Goal: Navigation & Orientation: Find specific page/section

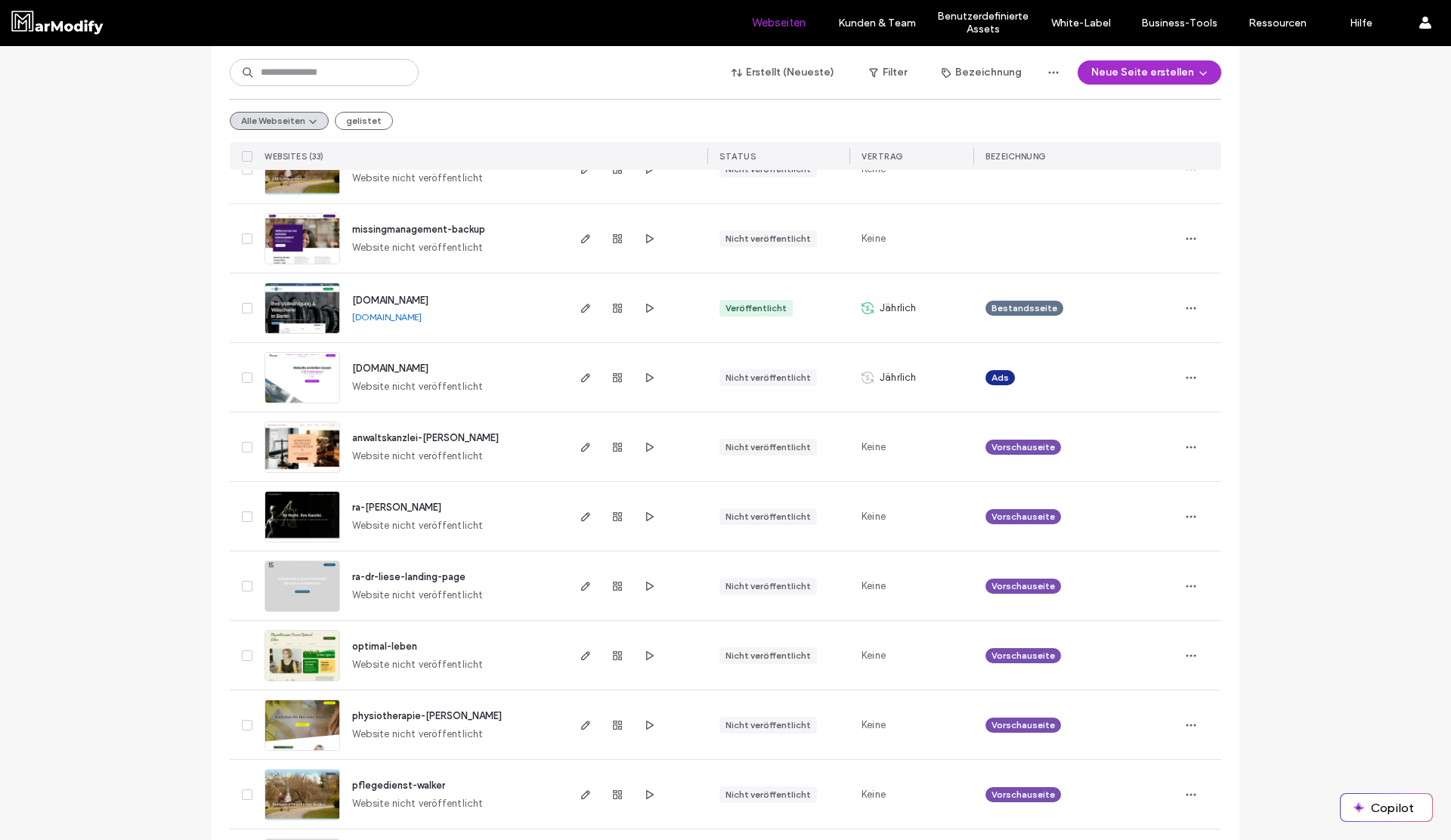
scroll to position [903, 0]
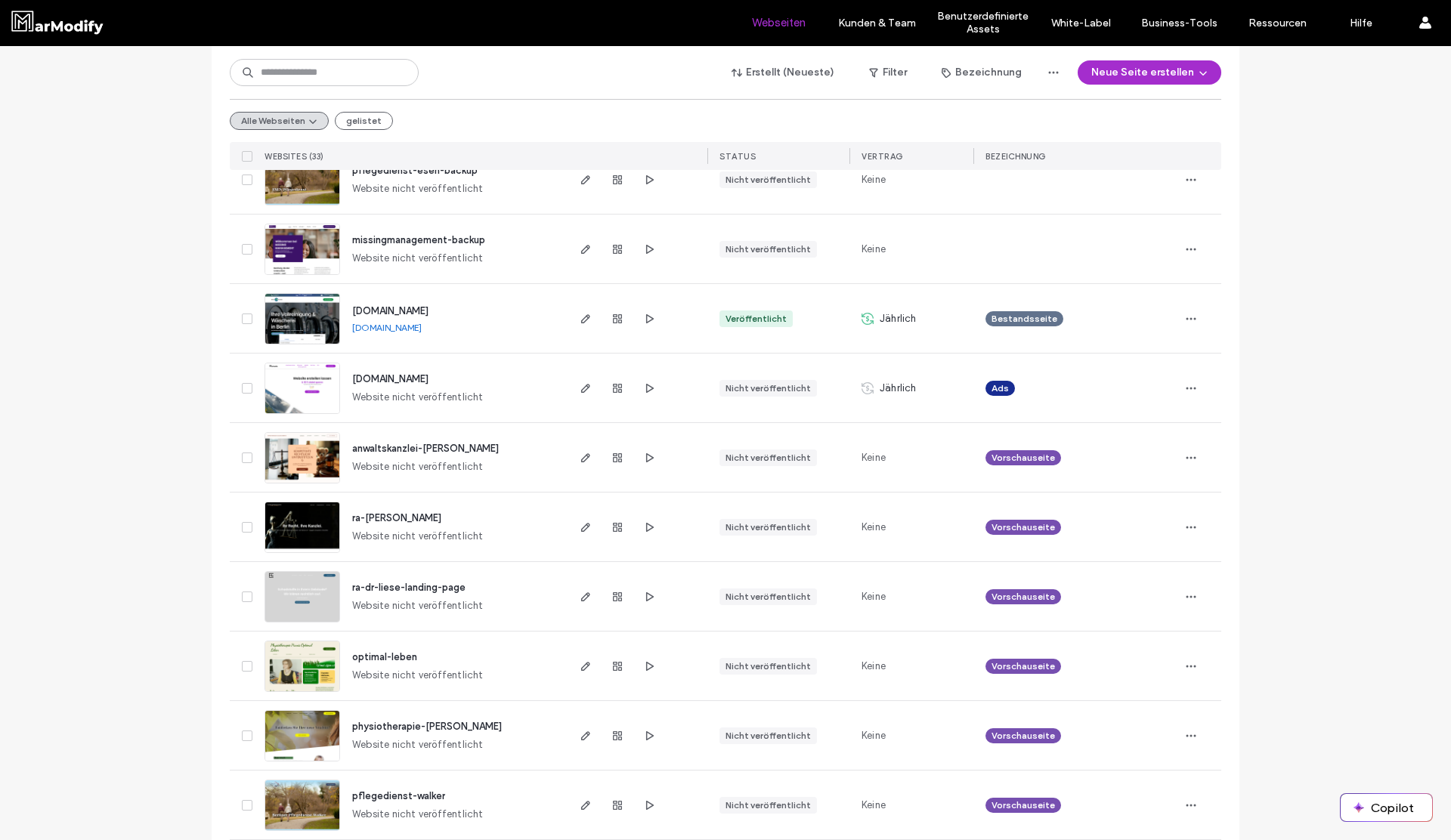
click at [412, 310] on span "[DOMAIN_NAME]" at bounding box center [390, 311] width 76 height 12
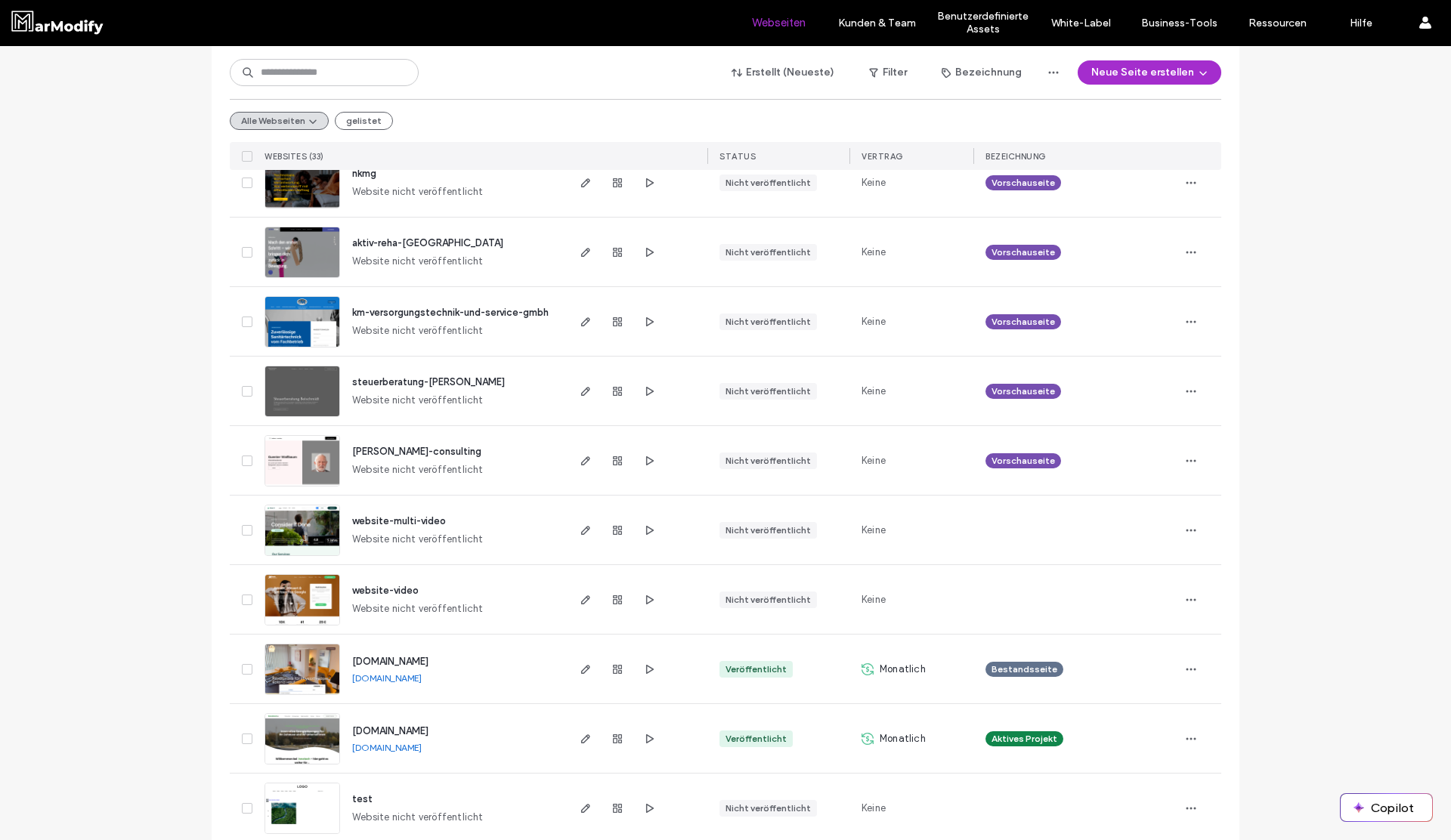
scroll to position [1763, 0]
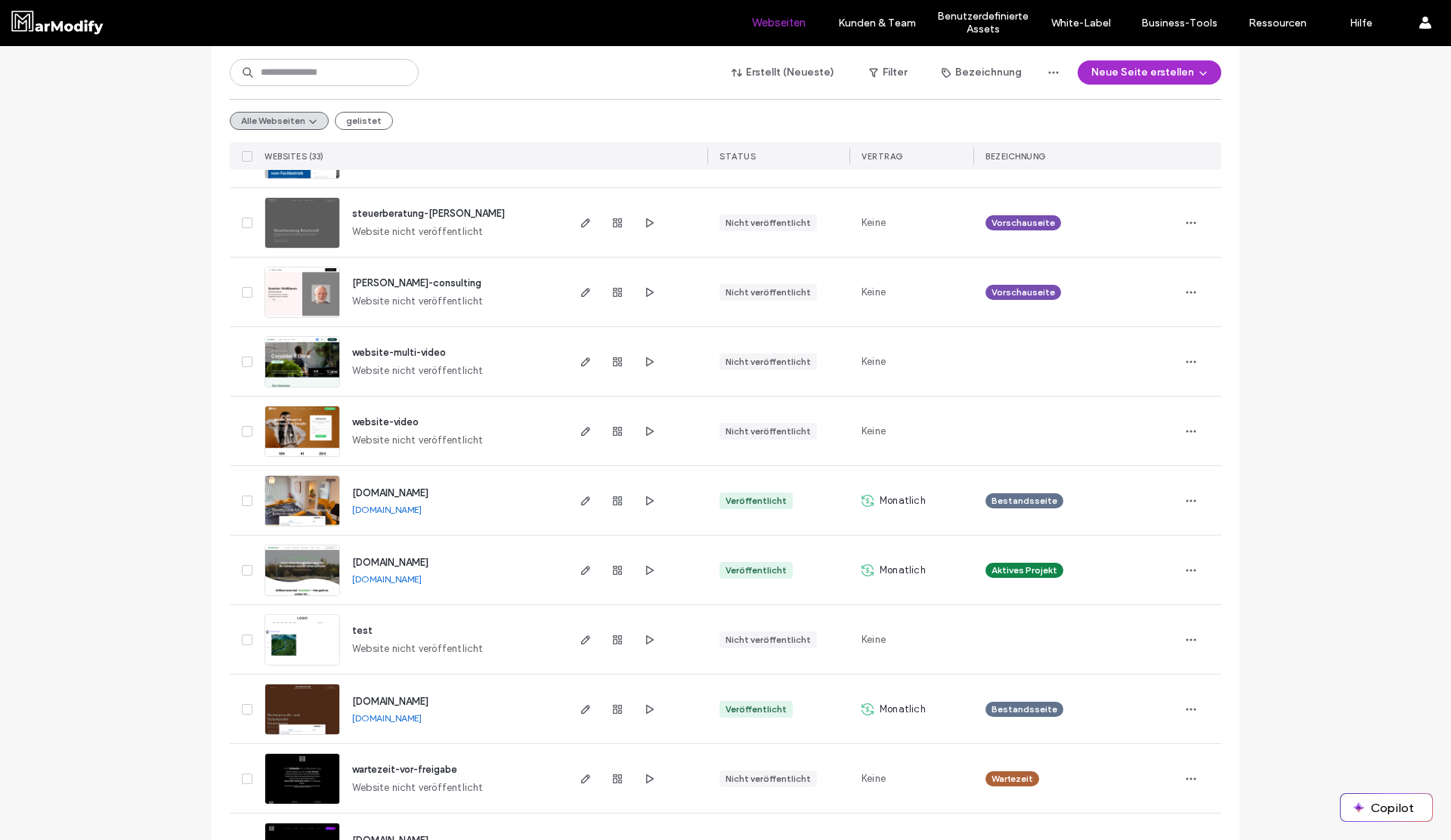
click at [428, 563] on span "www.innotech-versorgungstechnik.de" at bounding box center [390, 562] width 76 height 12
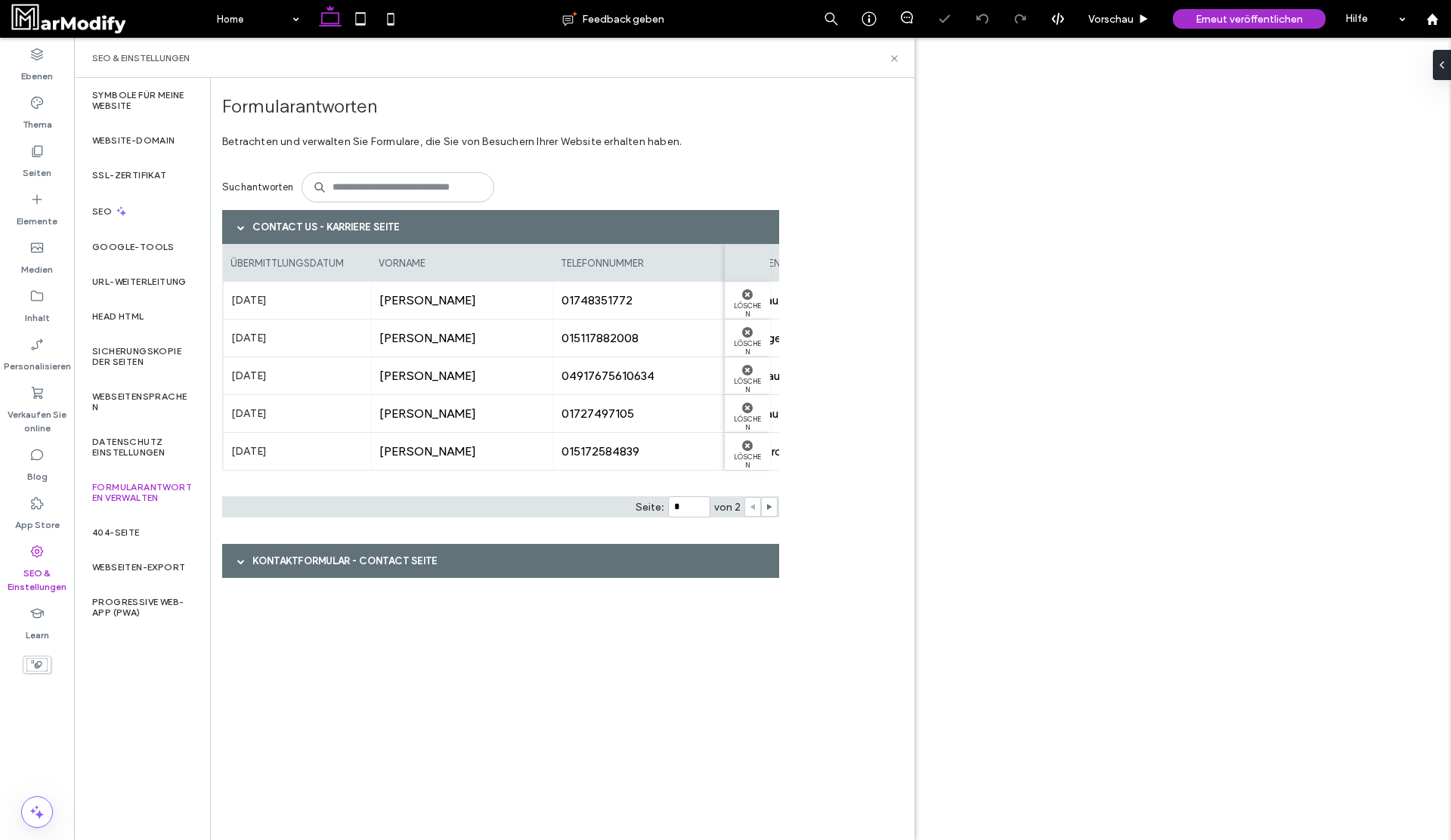
click at [377, 230] on div "Contact Us - Karriere Seite" at bounding box center [500, 227] width 557 height 34
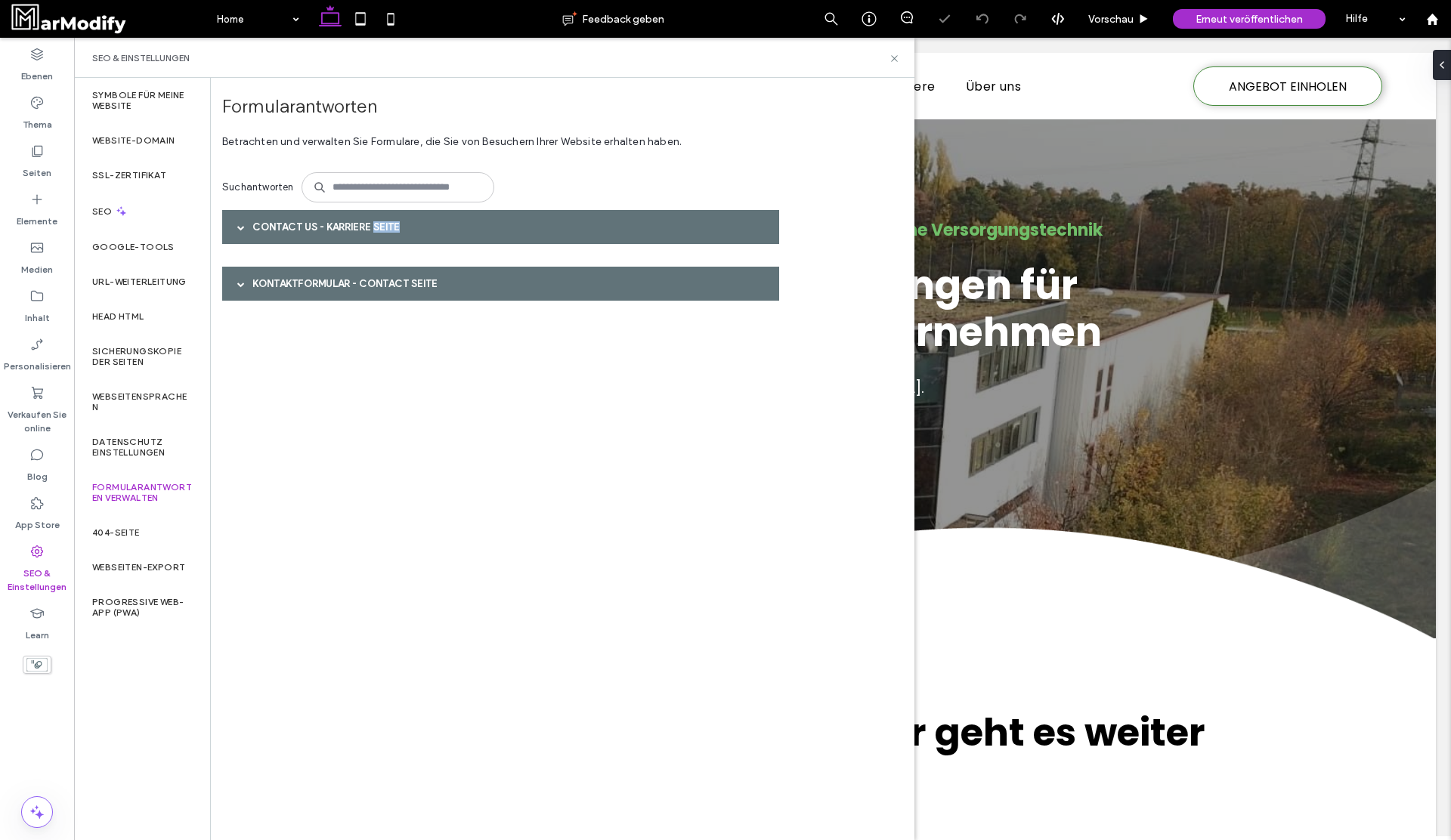
click at [377, 230] on div "Contact Us - Karriere Seite" at bounding box center [500, 227] width 557 height 34
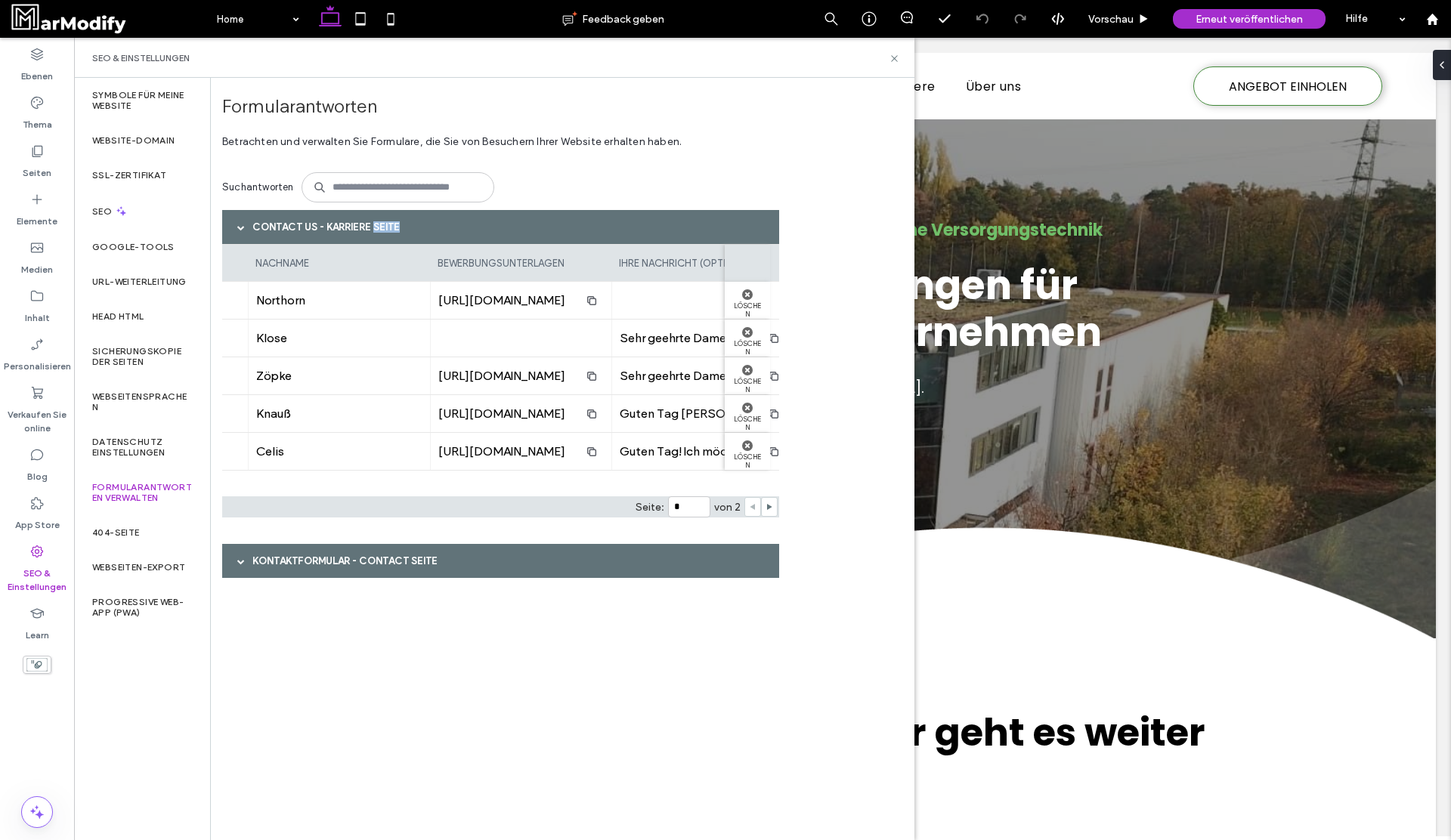
scroll to position [0, 920]
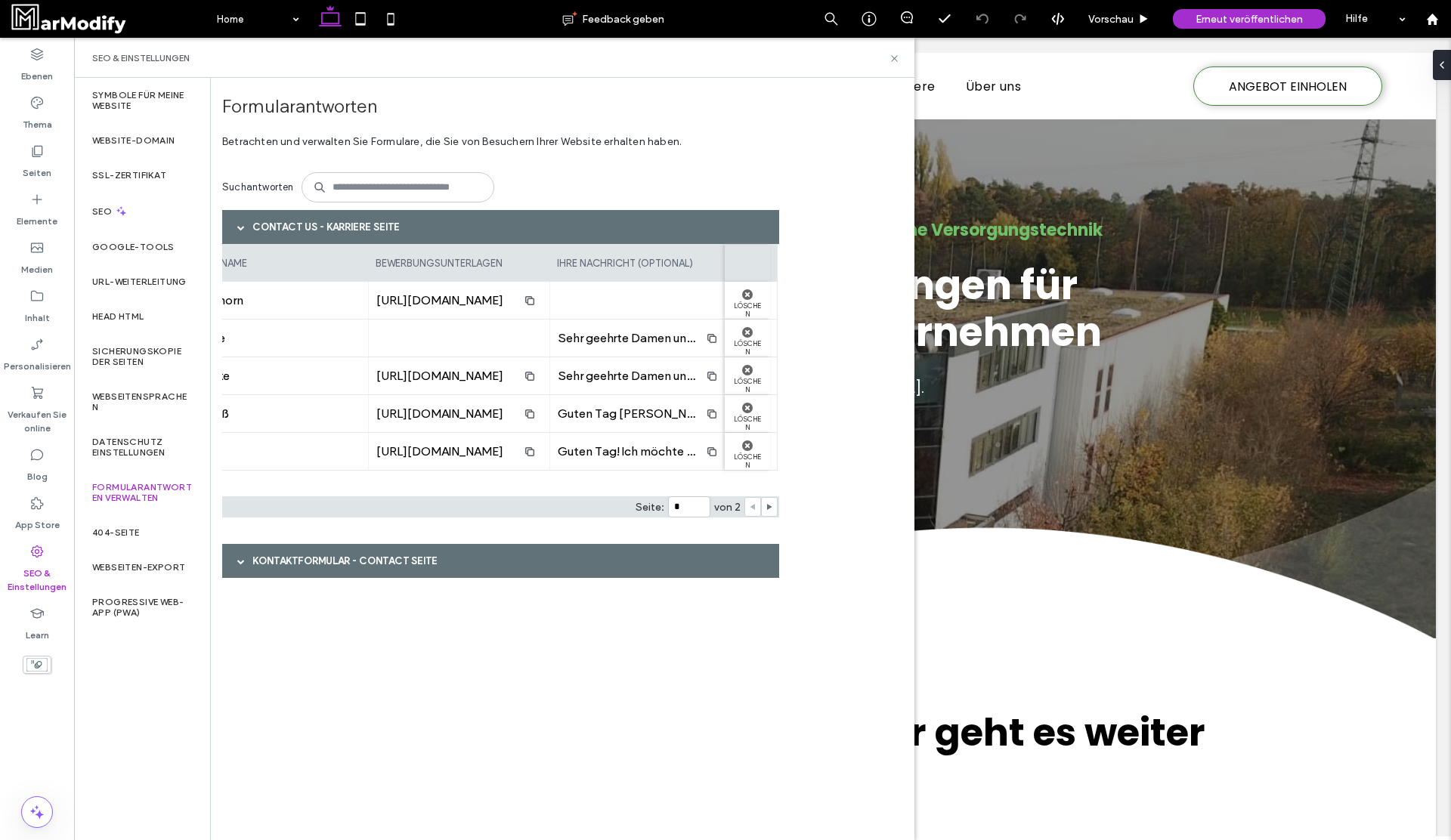
click at [507, 336] on div at bounding box center [459, 338] width 182 height 37
click at [526, 308] on span "button" at bounding box center [529, 300] width 24 height 24
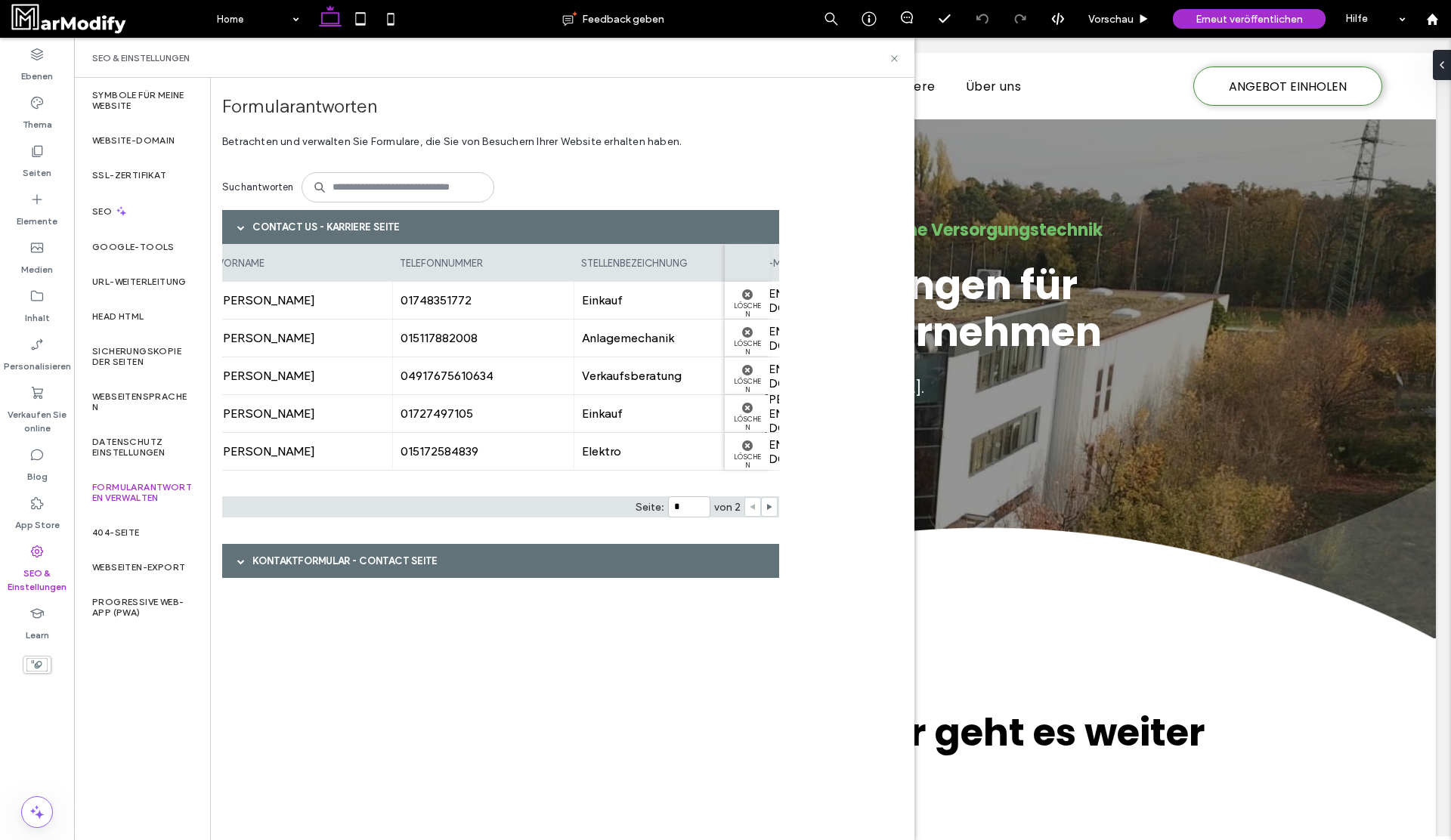
scroll to position [0, 0]
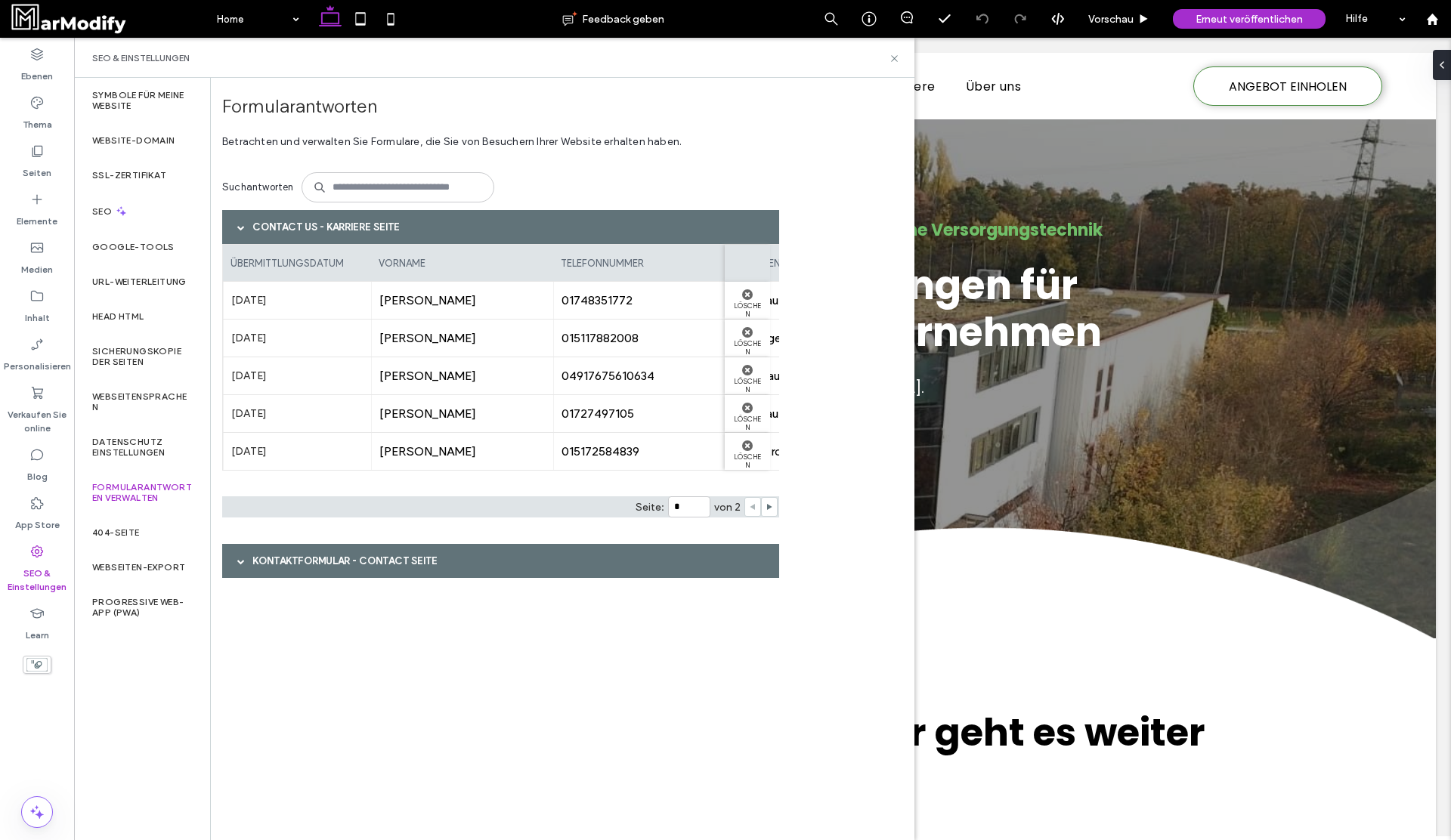
click at [393, 569] on div "Kontaktformular - Contact Seite" at bounding box center [500, 561] width 557 height 34
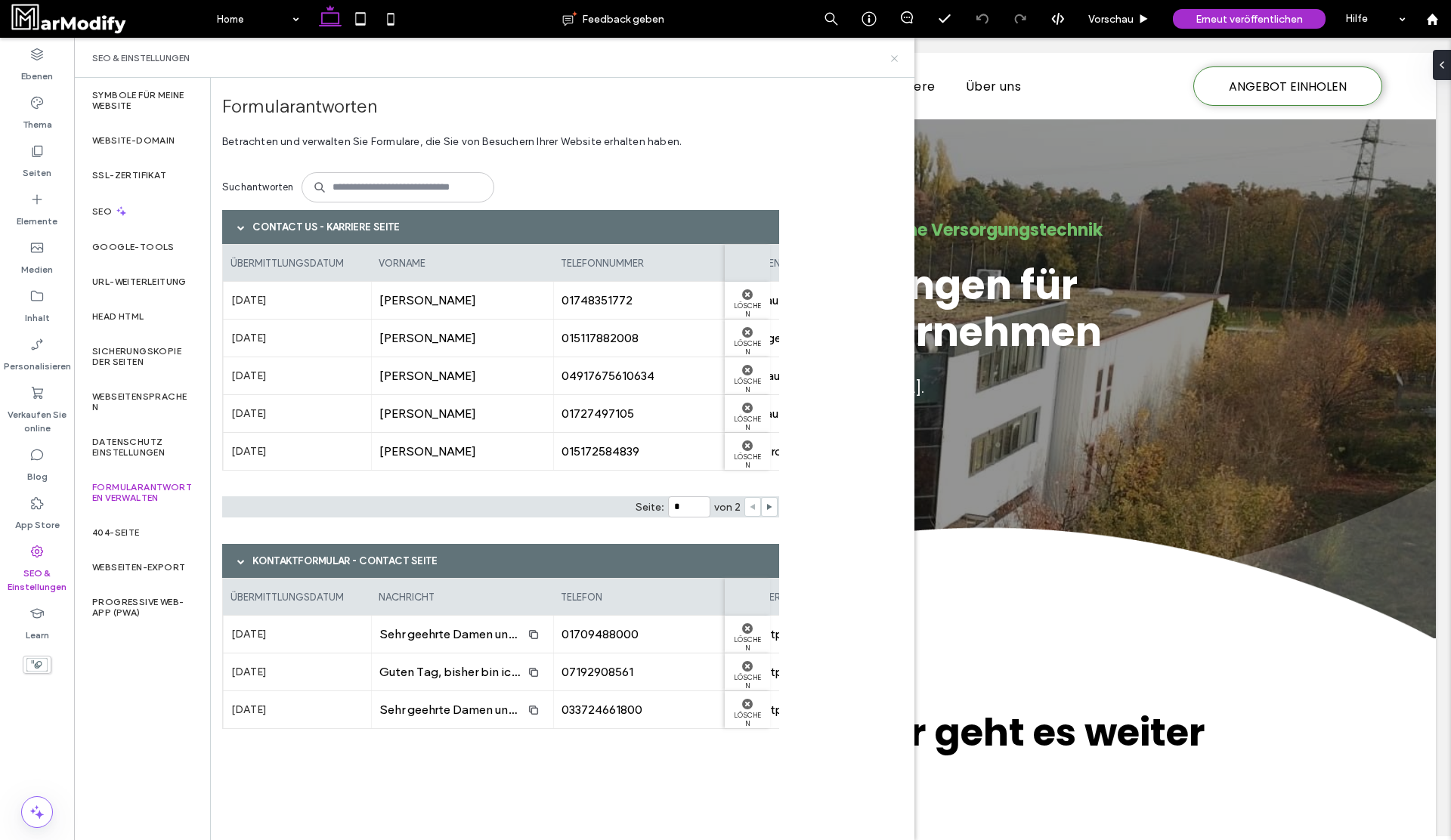
click at [891, 61] on icon at bounding box center [894, 58] width 12 height 12
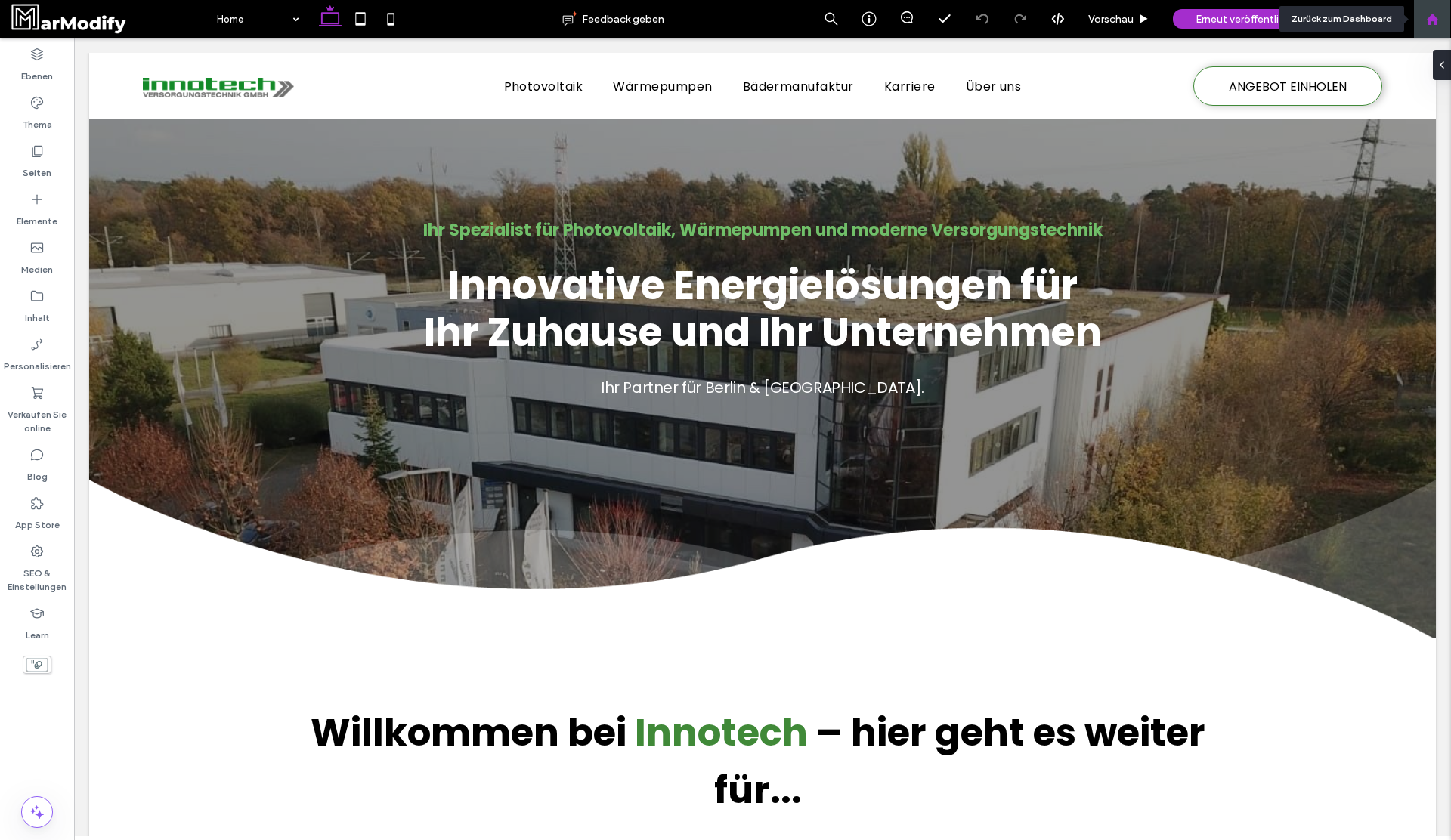
click at [1436, 24] on use at bounding box center [1432, 18] width 12 height 12
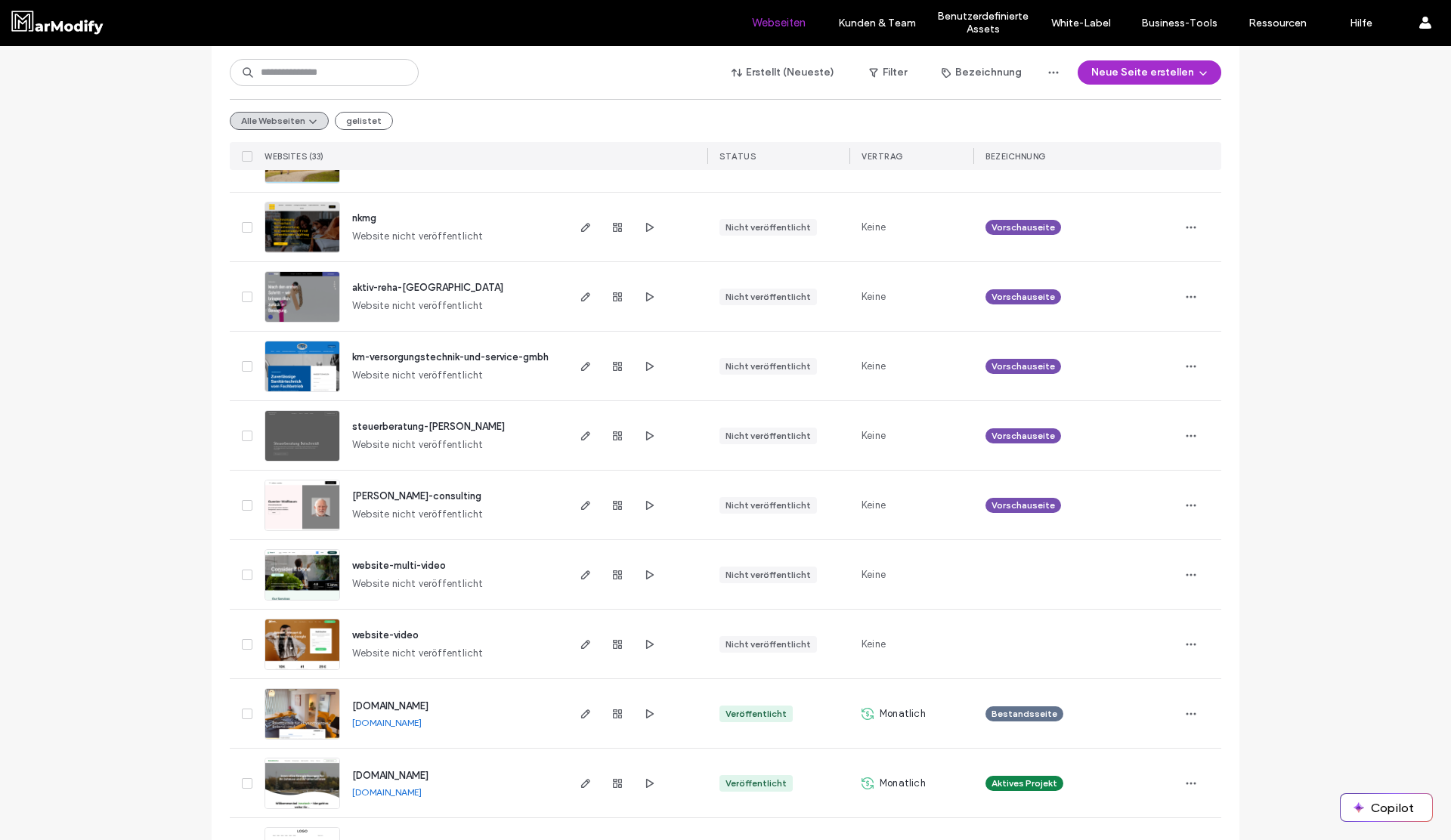
scroll to position [1824, 0]
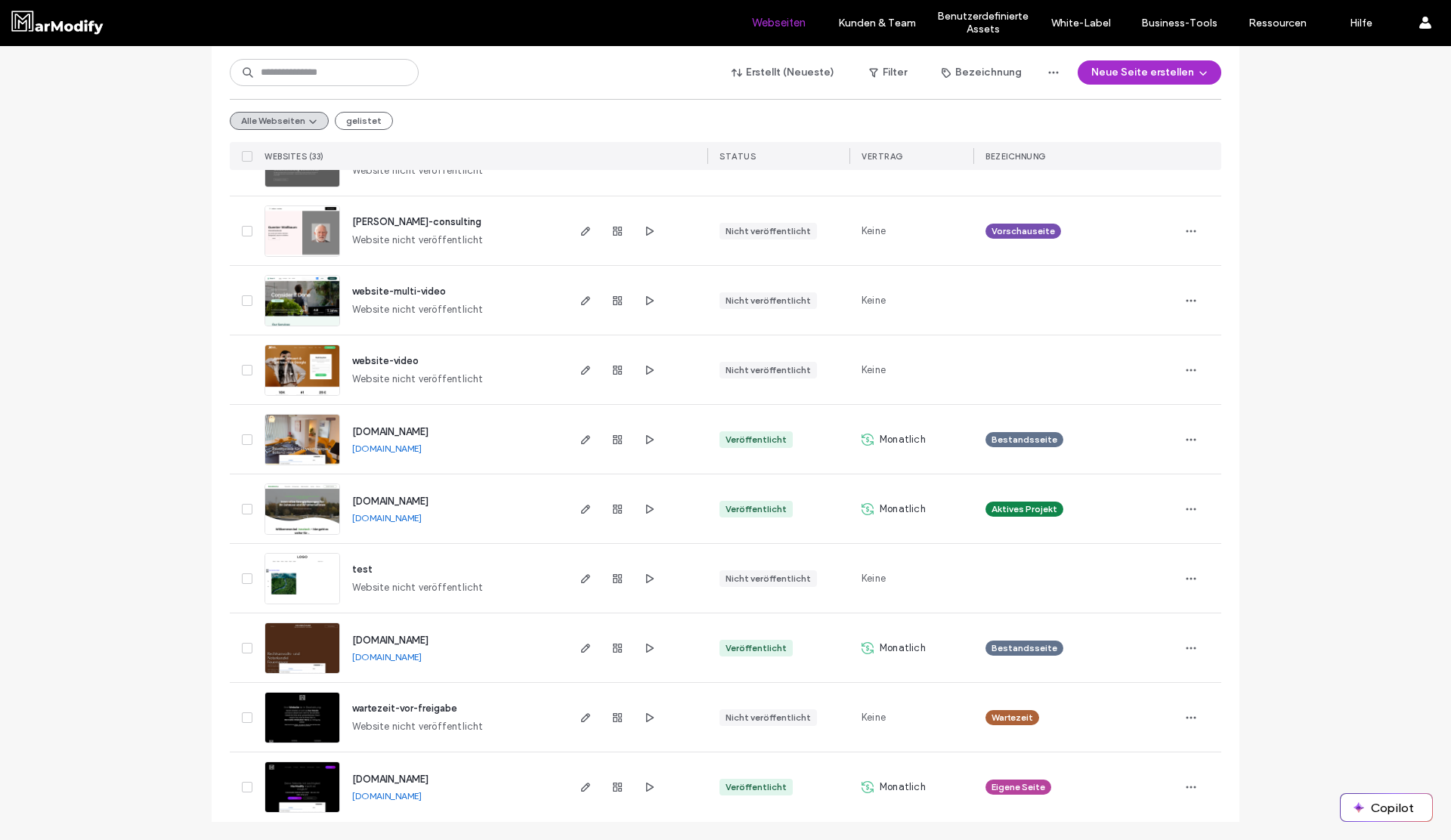
click at [428, 633] on div "[DOMAIN_NAME]" at bounding box center [390, 641] width 76 height 15
click at [428, 644] on span "[DOMAIN_NAME]" at bounding box center [390, 641] width 76 height 12
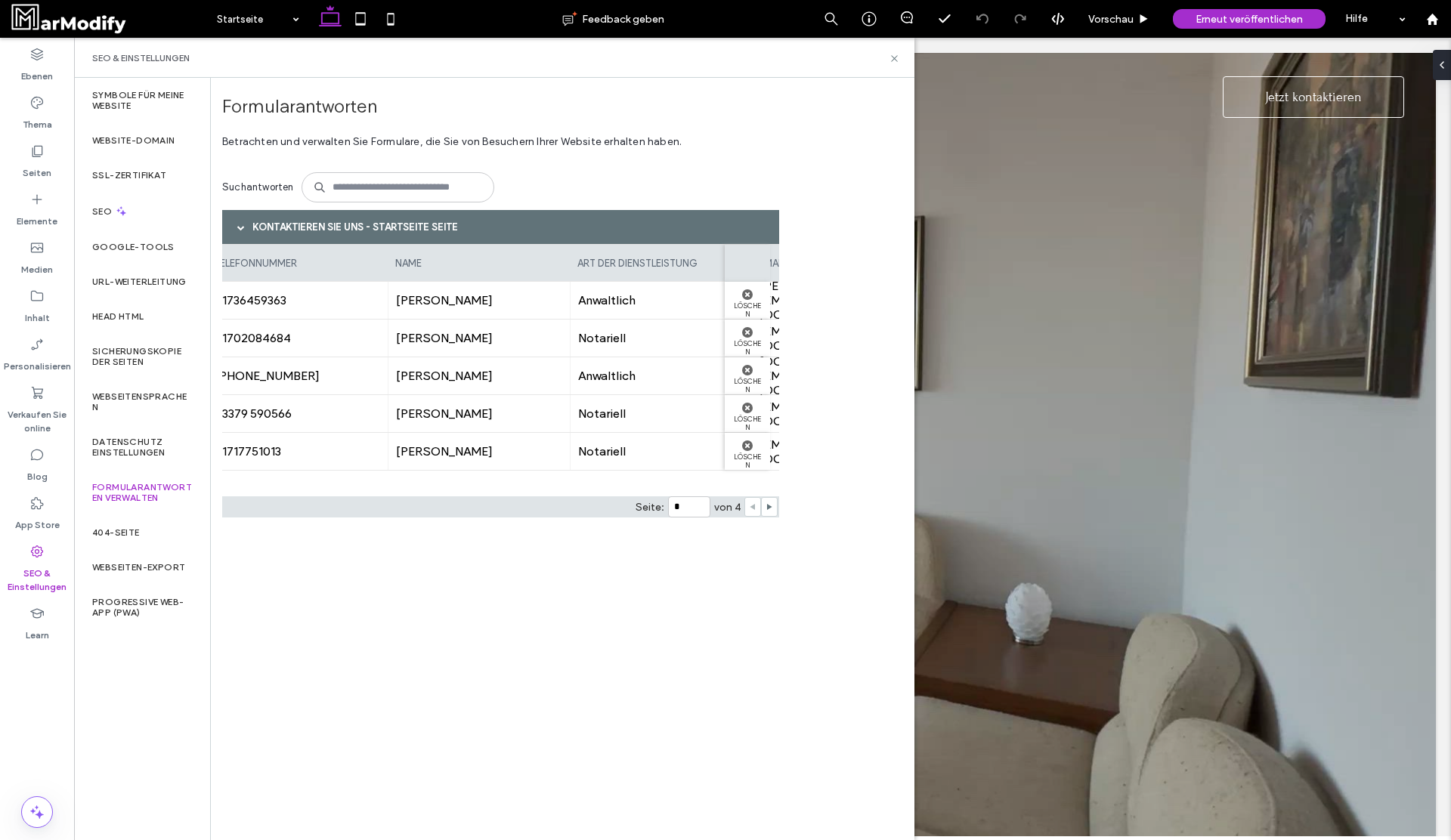
scroll to position [0, 557]
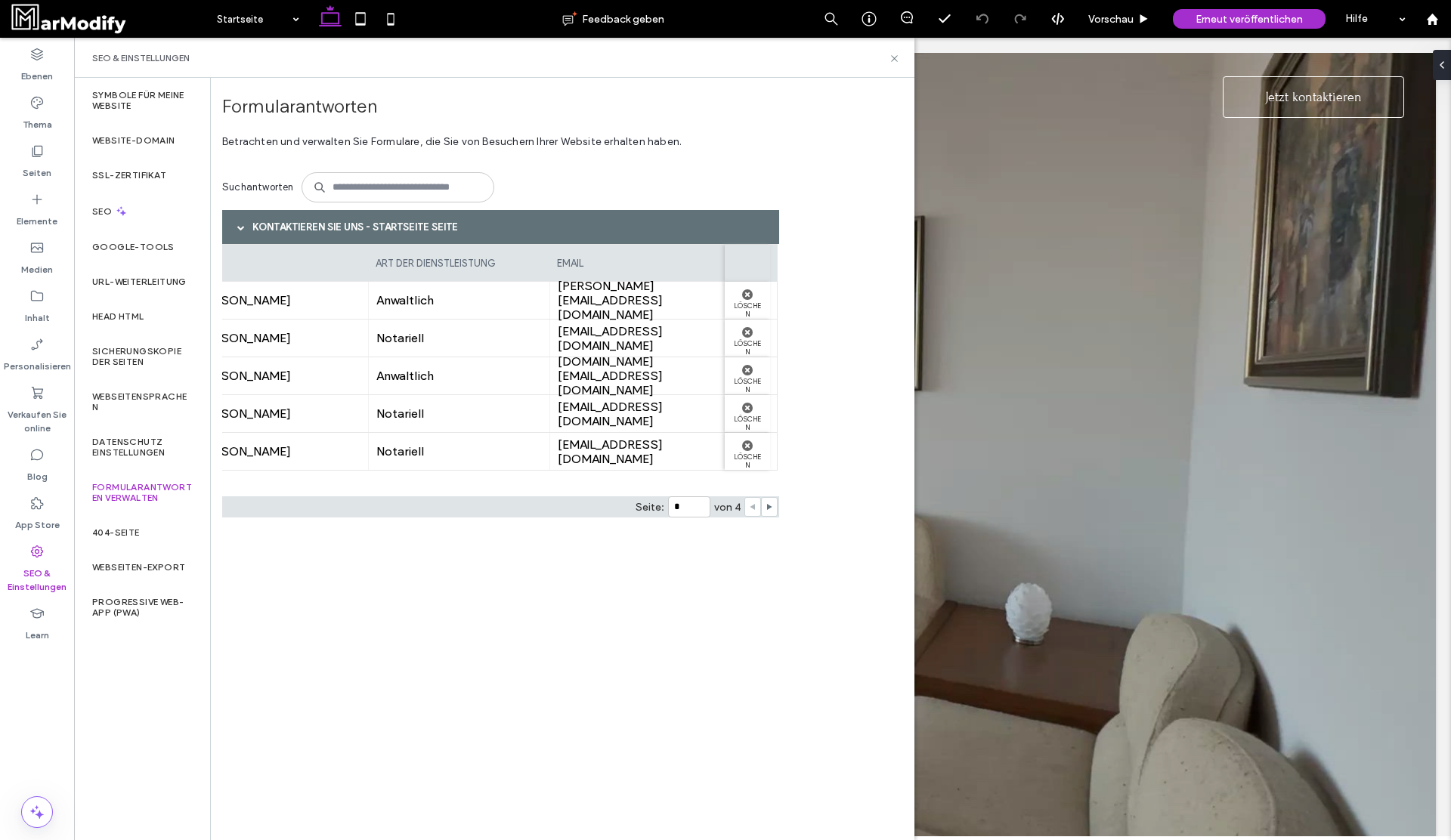
click at [889, 65] on div "SEO & Einstellungen" at bounding box center [494, 58] width 840 height 40
click at [893, 55] on icon at bounding box center [894, 58] width 12 height 12
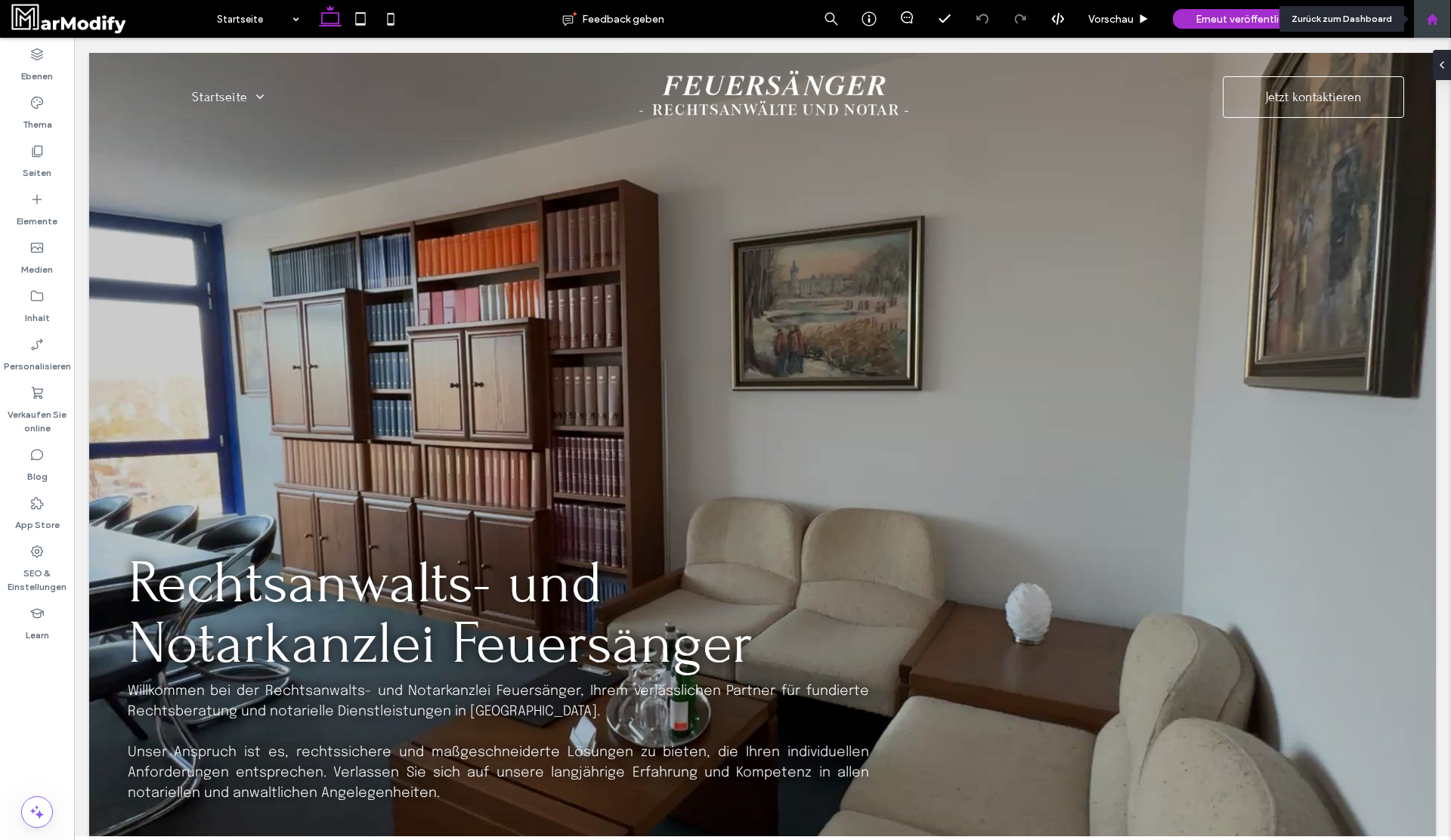
click at [1434, 22] on use at bounding box center [1432, 18] width 12 height 12
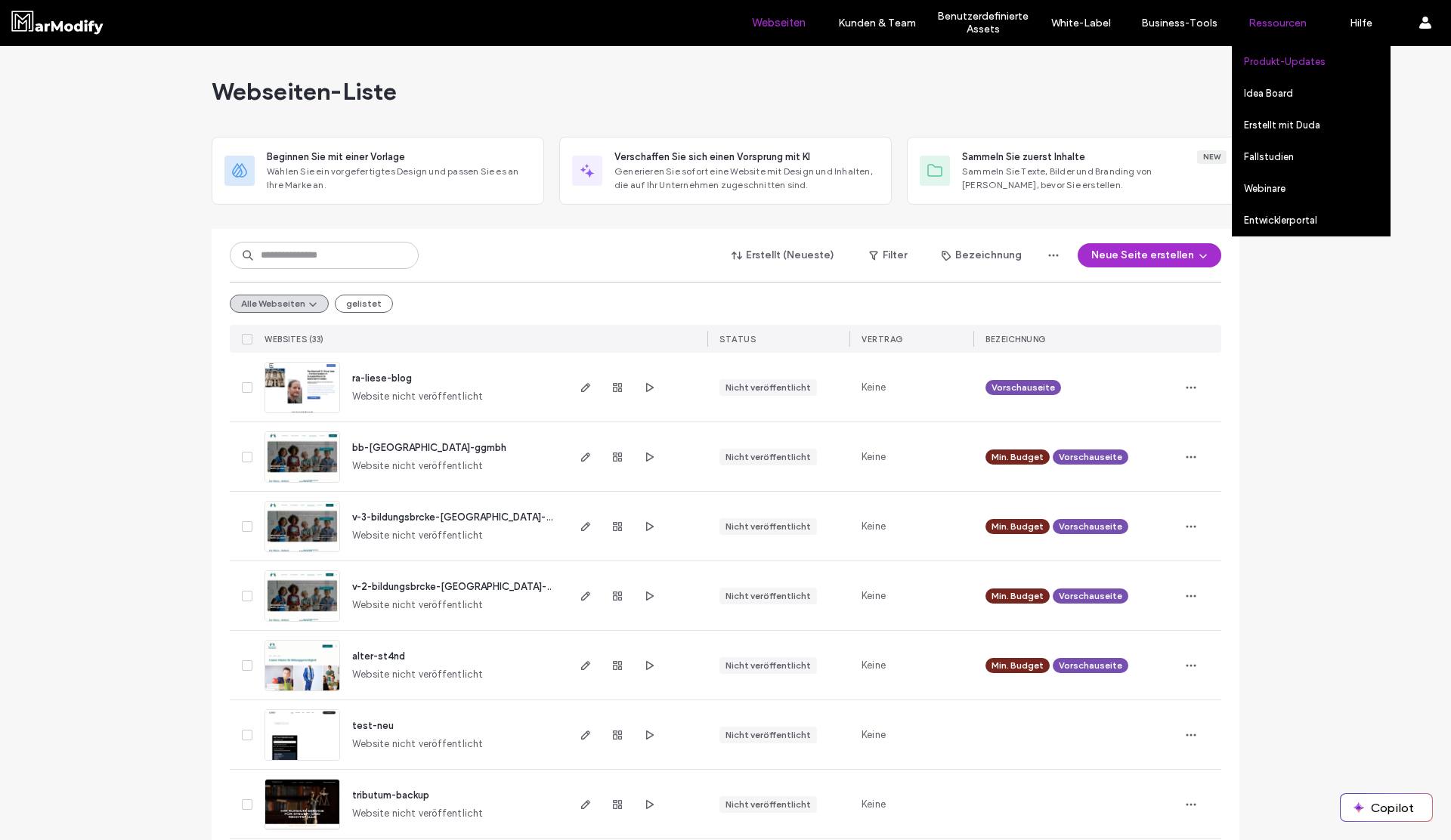
click at [1275, 67] on label "Produkt-Updates" at bounding box center [1285, 62] width 82 height 12
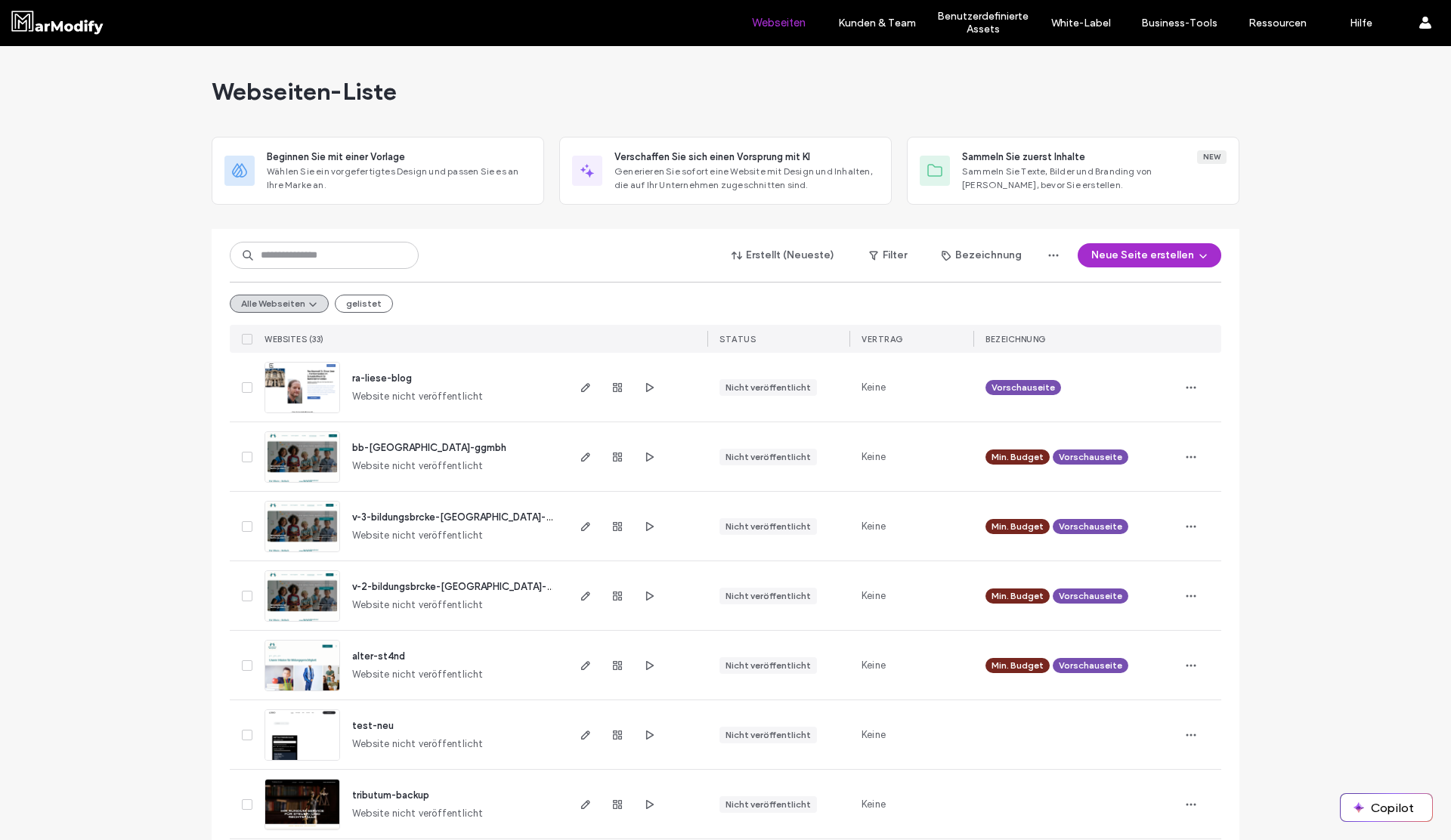
click at [829, 60] on div "Webseiten-Liste" at bounding box center [726, 91] width 1028 height 91
click at [440, 167] on span "Wählen Sie ein vorgefertigtes Design und passen Sie es an Ihre Marke an." at bounding box center [399, 178] width 265 height 28
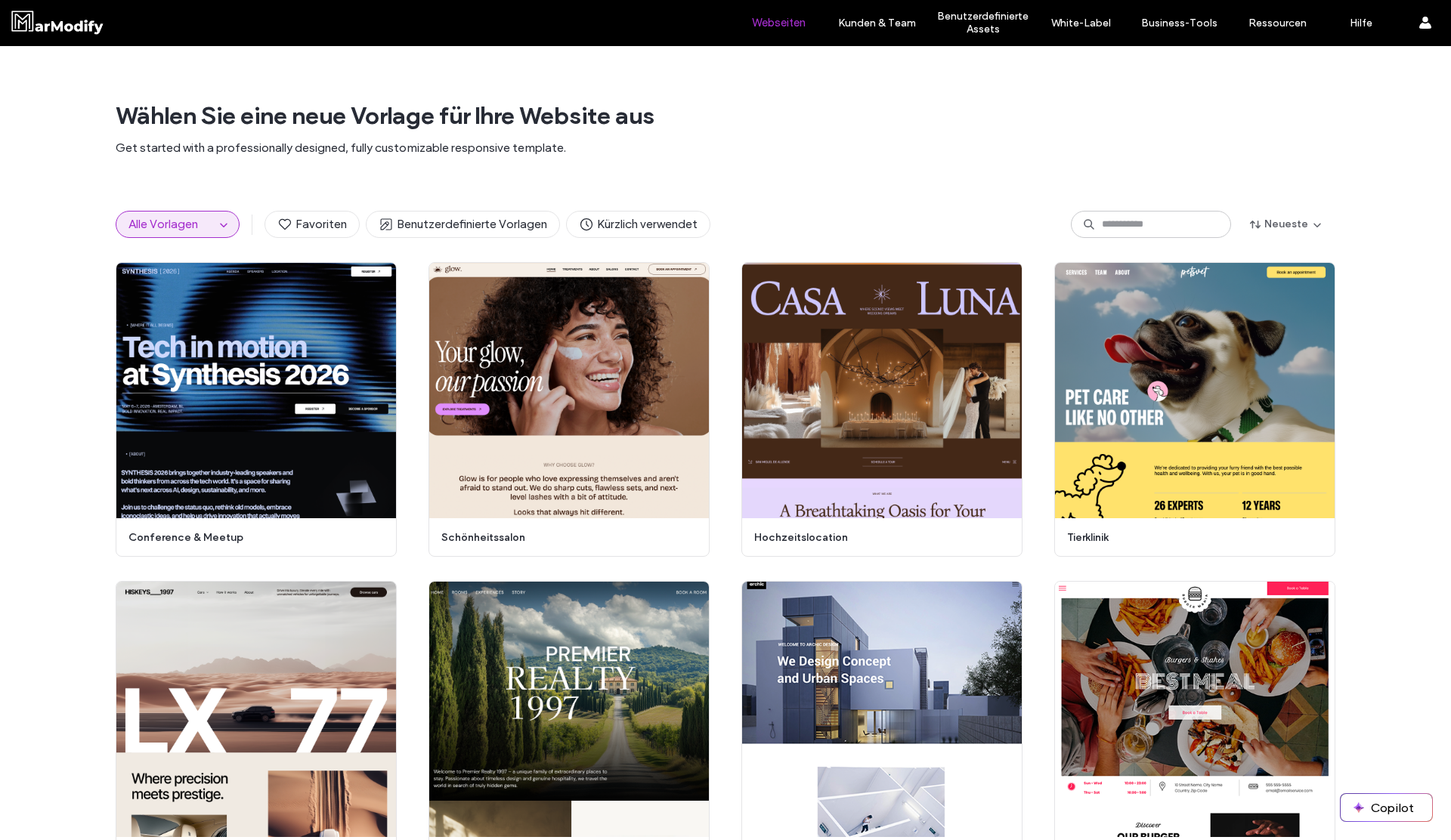
click at [783, 28] on label "Webseiten" at bounding box center [778, 23] width 53 height 13
